Goal: Information Seeking & Learning: Compare options

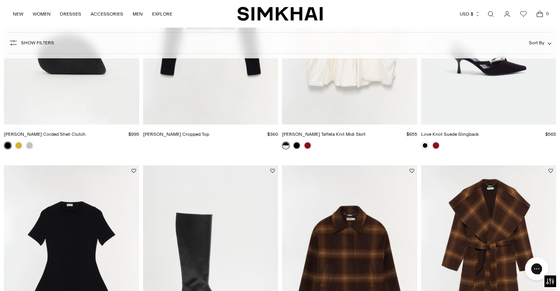
scroll to position [670, 0]
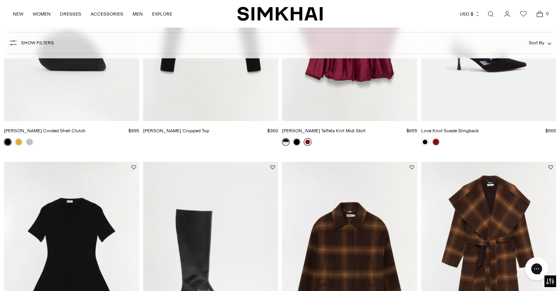
click at [307, 144] on link at bounding box center [308, 142] width 8 height 8
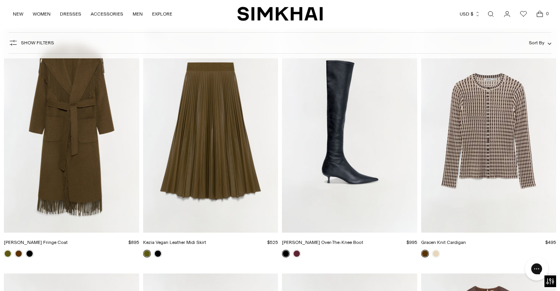
scroll to position [1521, 0]
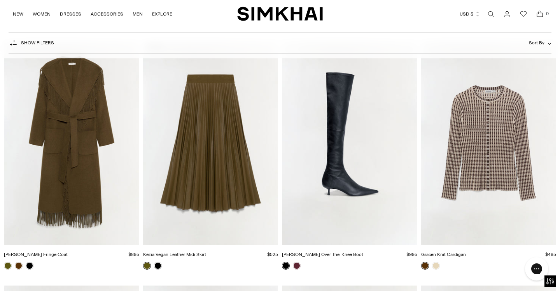
click at [0, 0] on img "Kezia Vegan Leather Midi Skirt" at bounding box center [0, 0] width 0 height 0
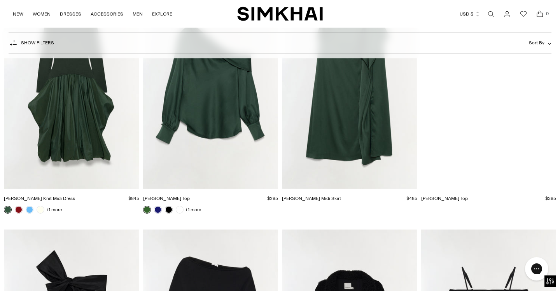
scroll to position [6198, 0]
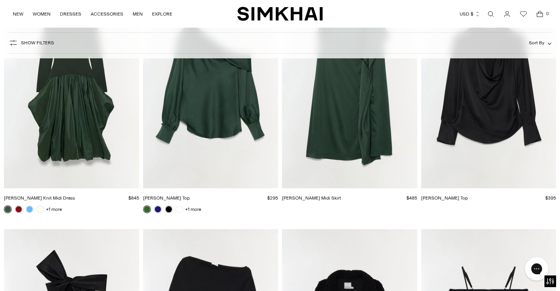
click at [0, 0] on img "Kenlie Taffeta Knit Midi Dress" at bounding box center [0, 0] width 0 height 0
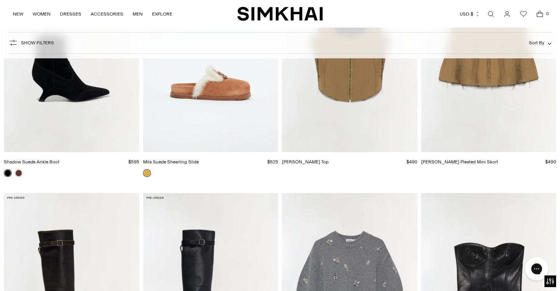
scroll to position [8169, 0]
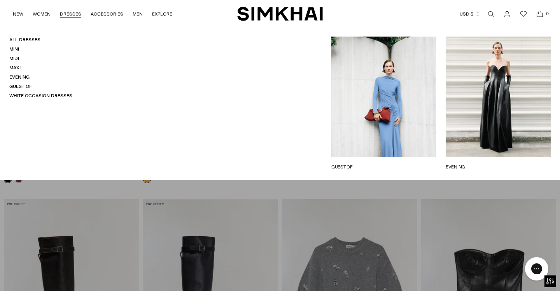
click at [70, 10] on link "DRESSES" at bounding box center [70, 13] width 21 height 17
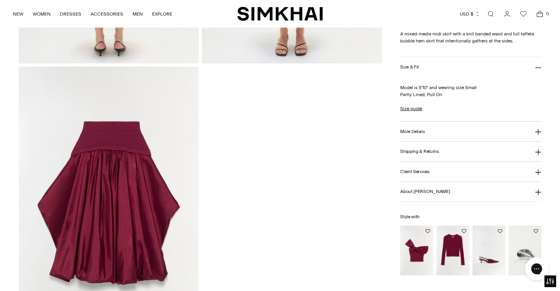
scroll to position [813, 0]
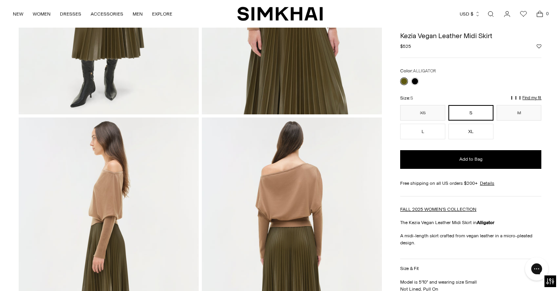
scroll to position [199, 0]
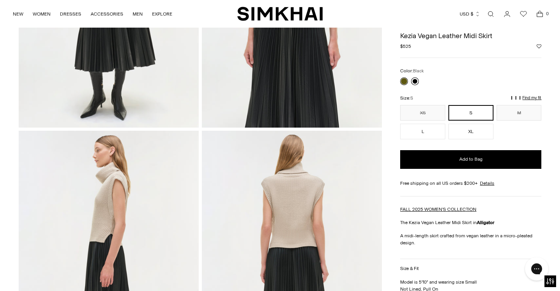
click at [415, 81] on link at bounding box center [415, 82] width 8 height 8
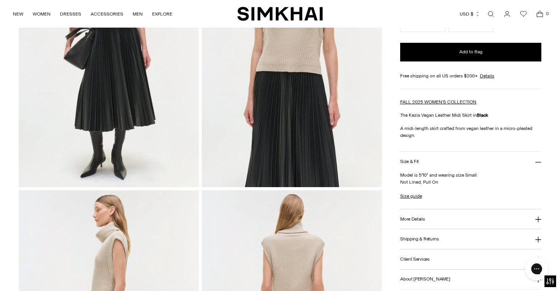
scroll to position [144, 0]
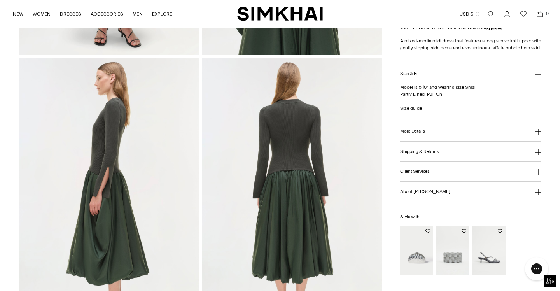
scroll to position [283, 0]
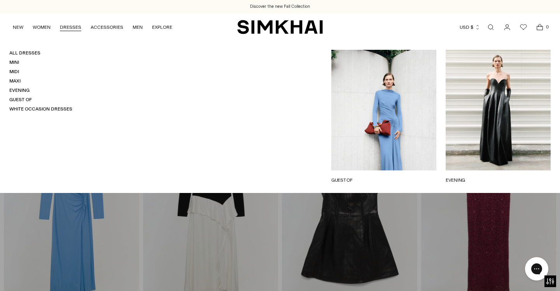
click at [68, 28] on link "DRESSES" at bounding box center [70, 27] width 21 height 17
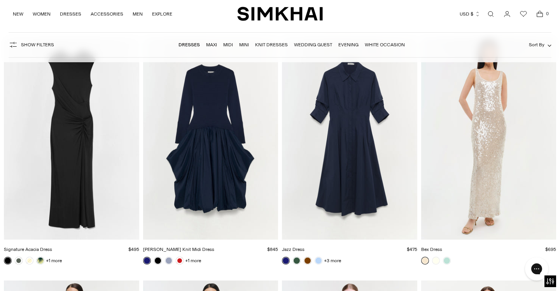
scroll to position [9787, 0]
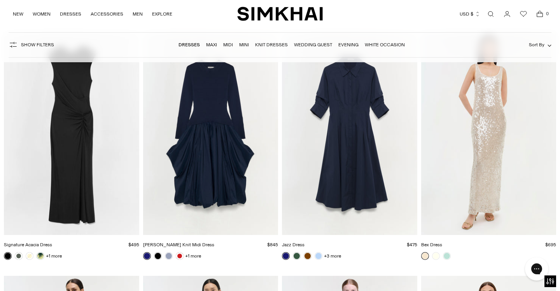
click at [0, 0] on img "Kenlie Taffeta Knit Midi Dress" at bounding box center [0, 0] width 0 height 0
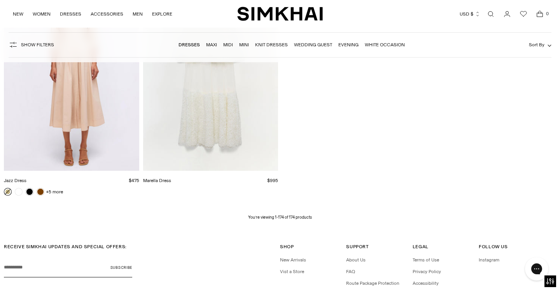
scroll to position [10664, 0]
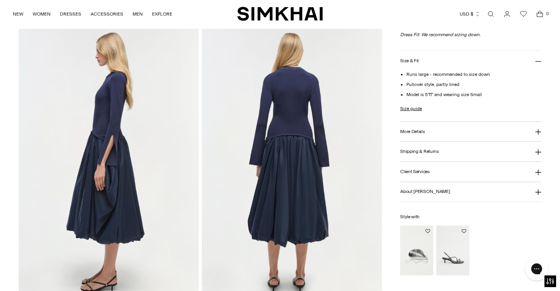
scroll to position [303, 0]
